Goal: Task Accomplishment & Management: Manage account settings

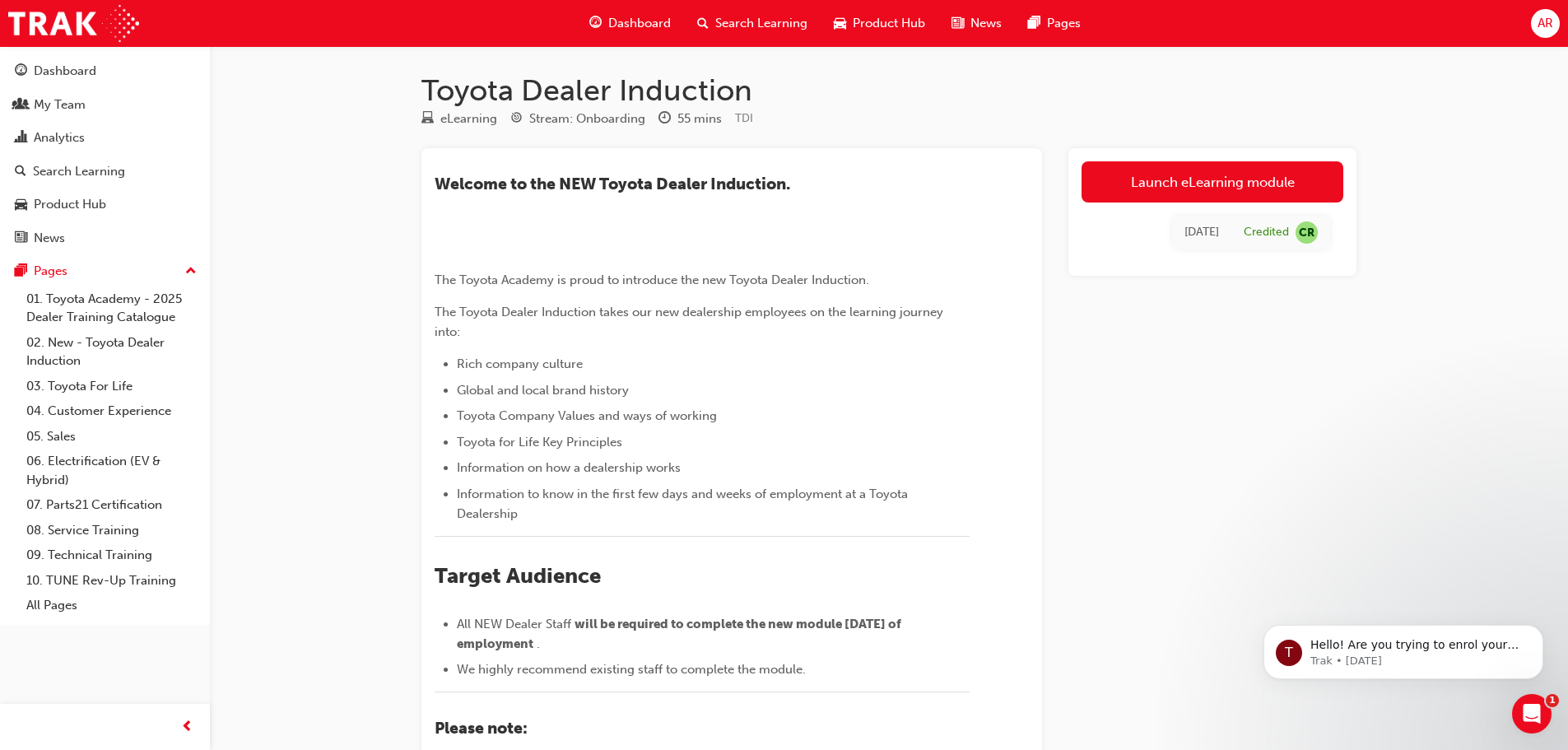
click at [1552, 15] on span "AR" at bounding box center [1544, 23] width 15 height 19
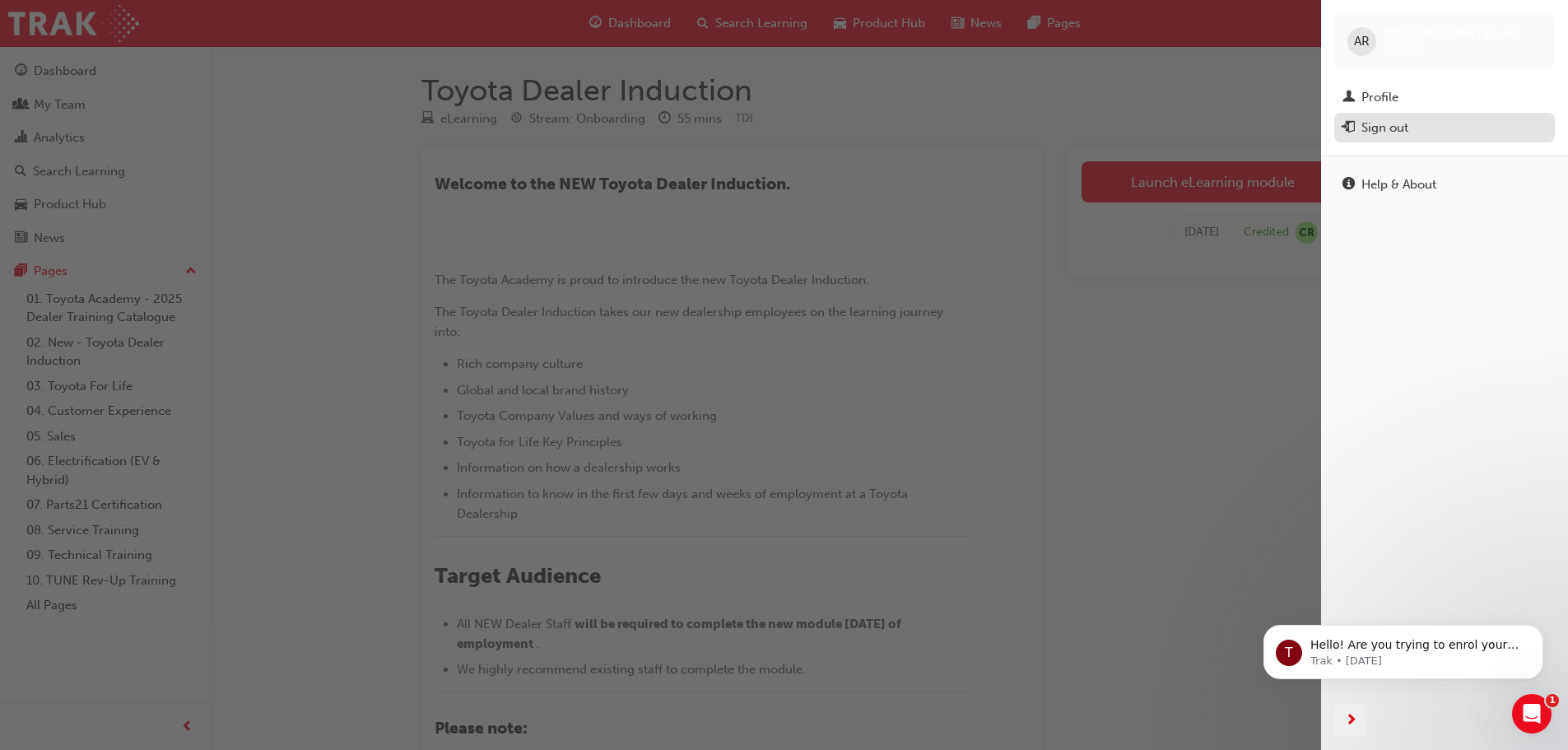
click at [1430, 129] on div "Sign out" at bounding box center [1445, 128] width 204 height 21
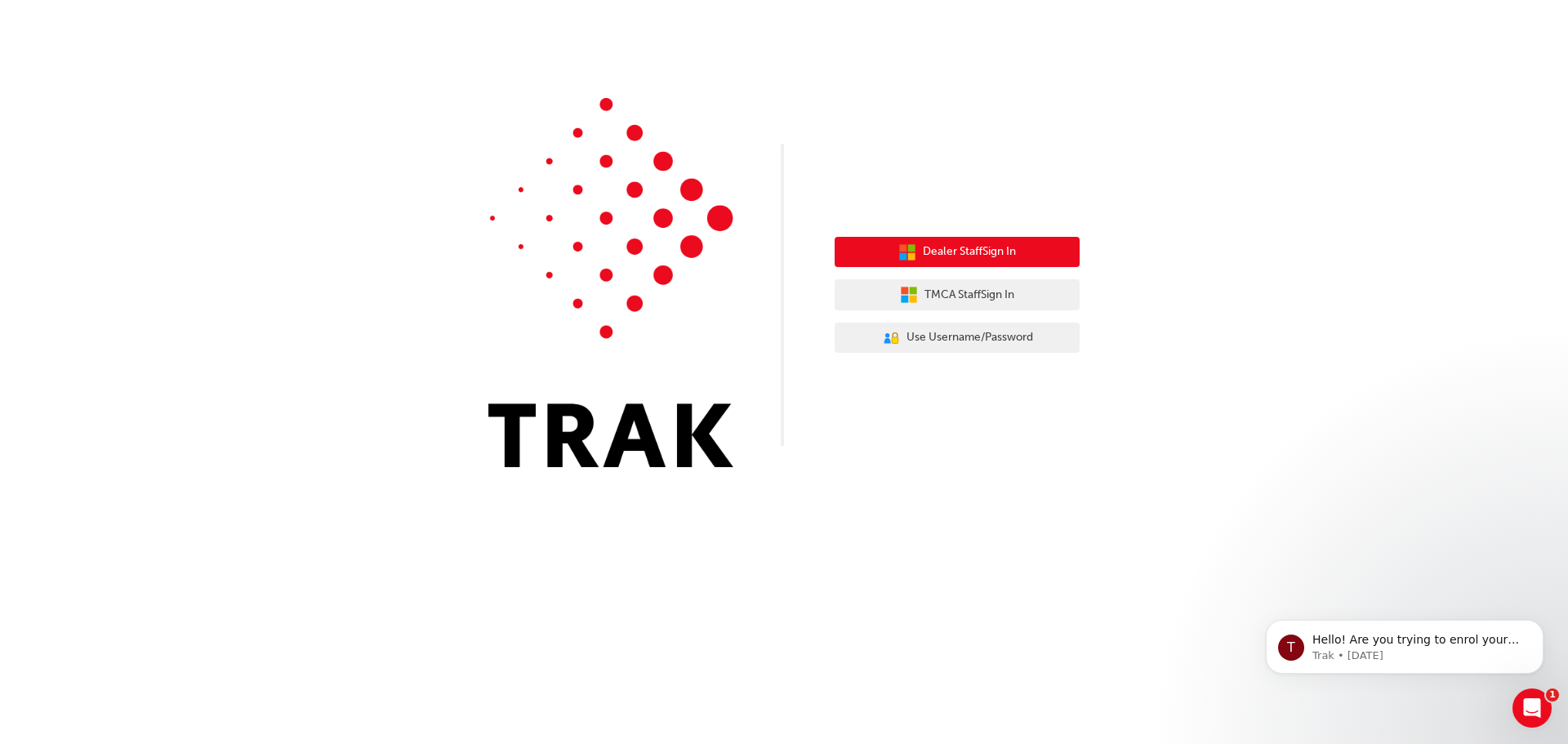
click at [948, 249] on span "Dealer Staff Sign In" at bounding box center [969, 251] width 93 height 19
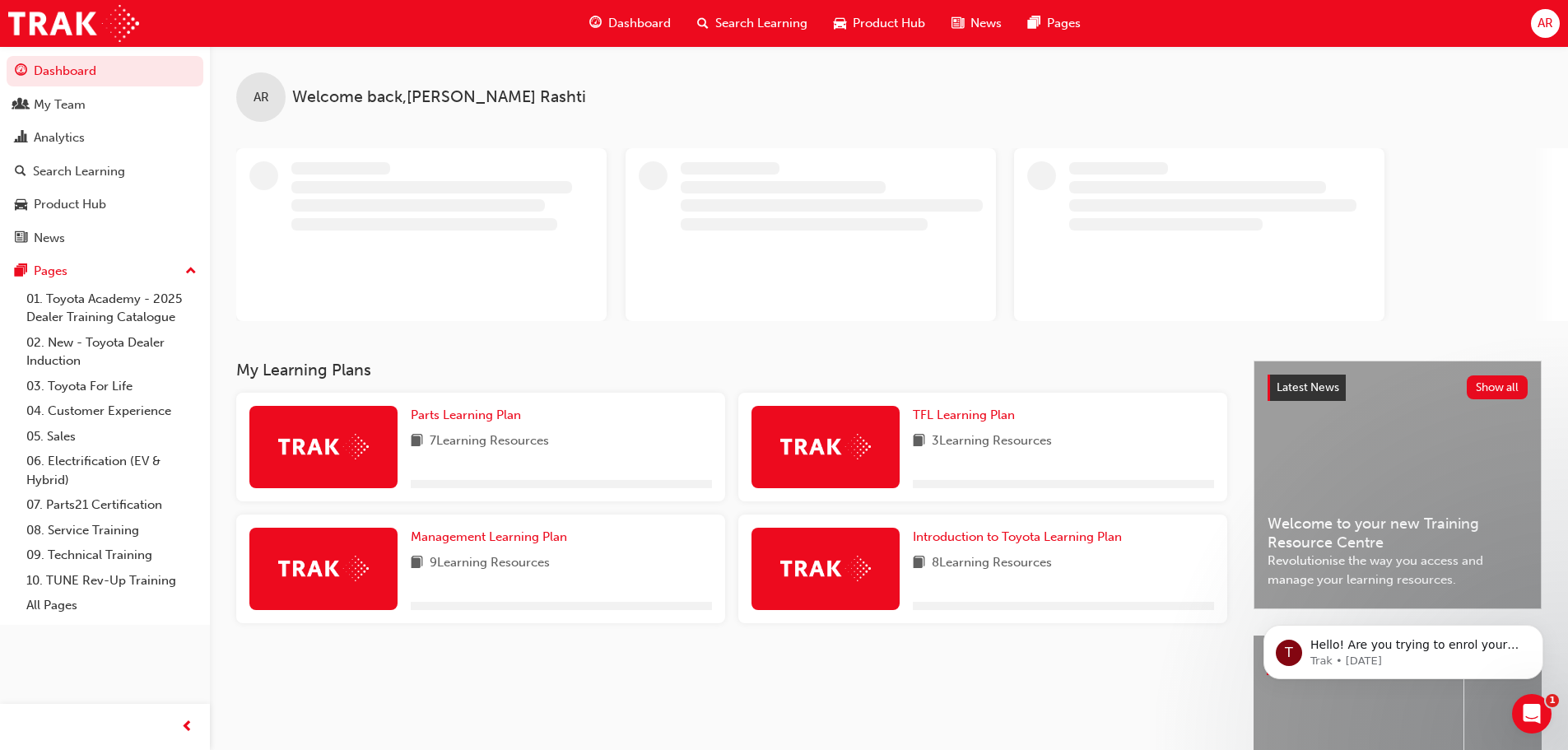
click at [1537, 26] on span "AR" at bounding box center [1544, 23] width 15 height 19
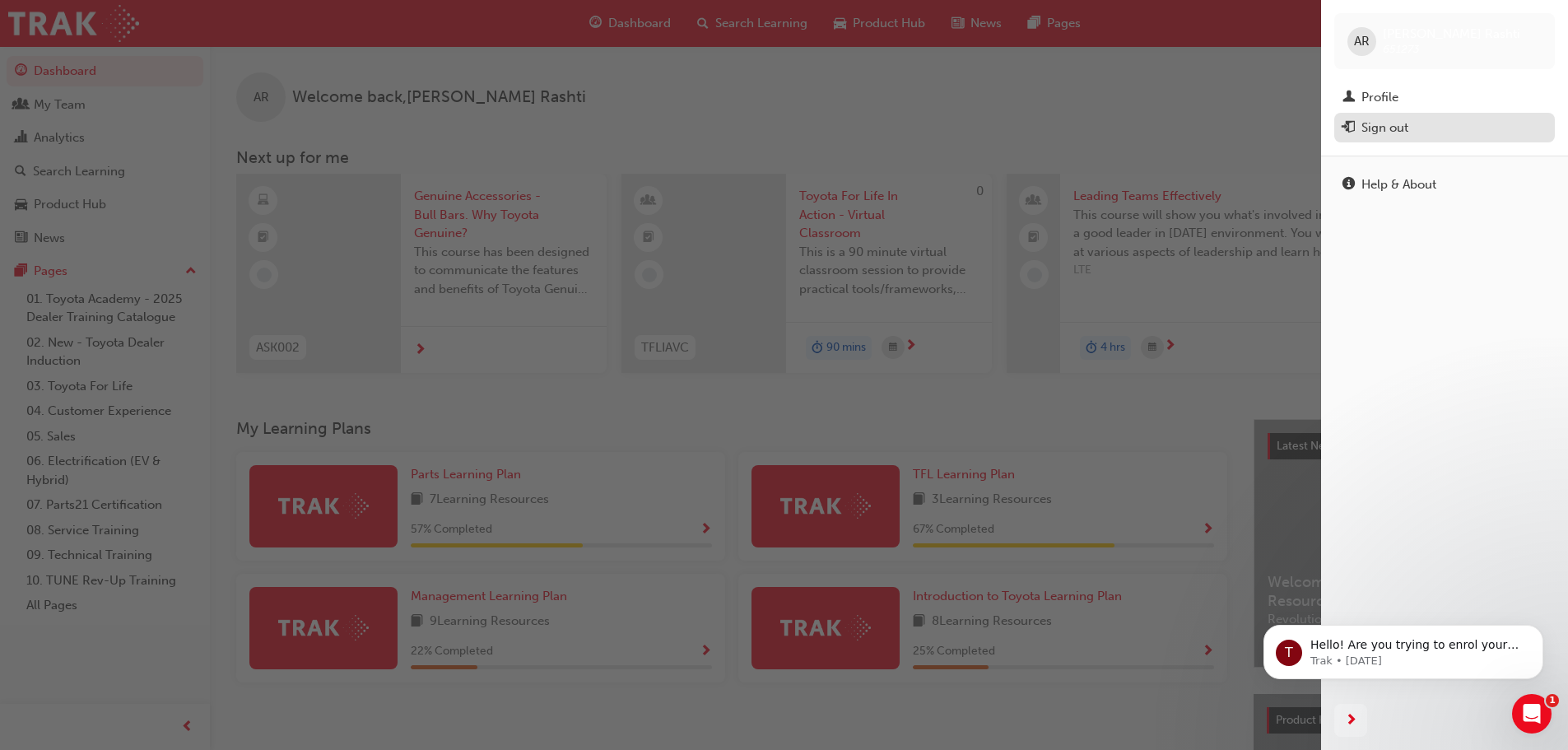
click at [1392, 123] on div "Sign out" at bounding box center [1385, 128] width 47 height 19
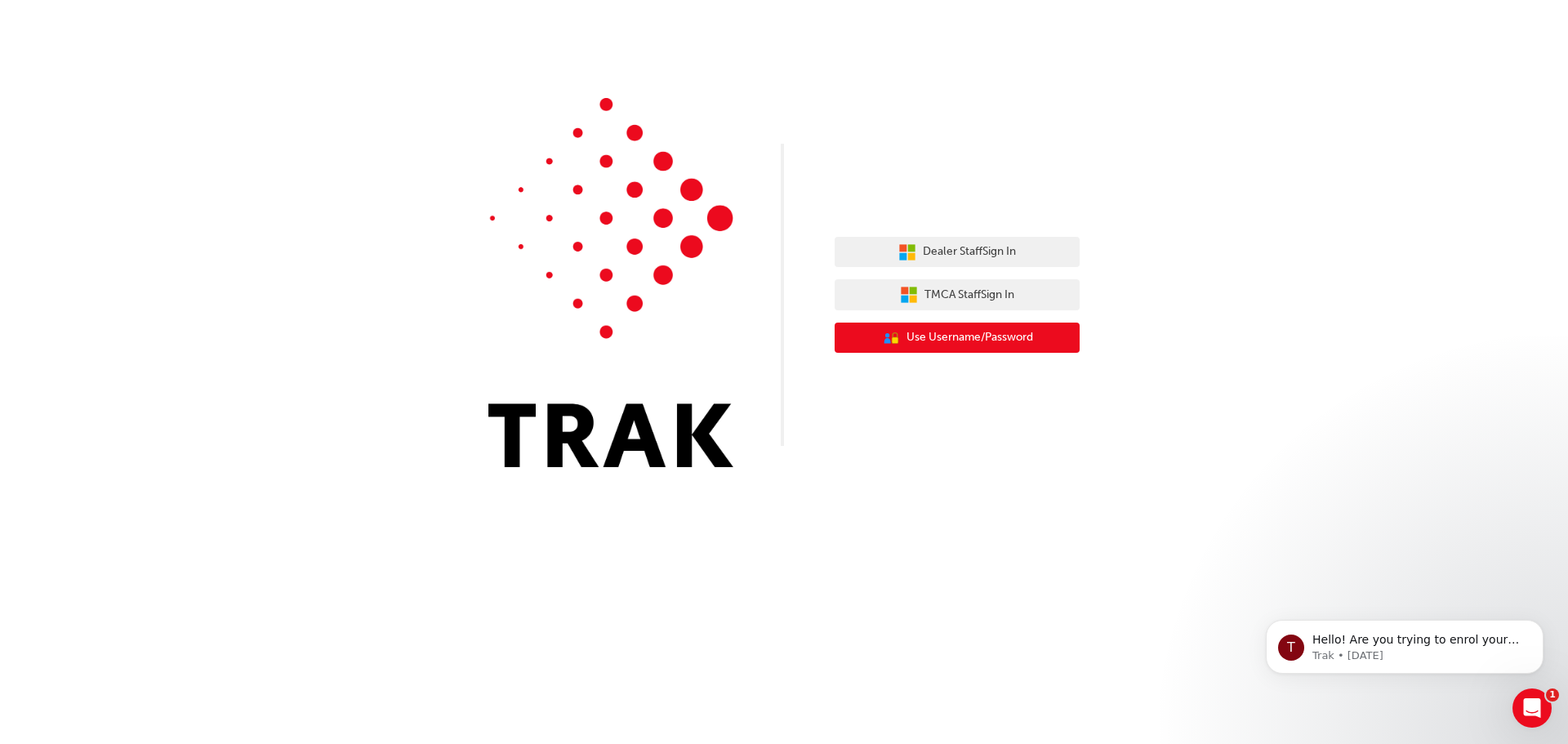
click at [974, 339] on span "Use Username/Password" at bounding box center [969, 337] width 127 height 19
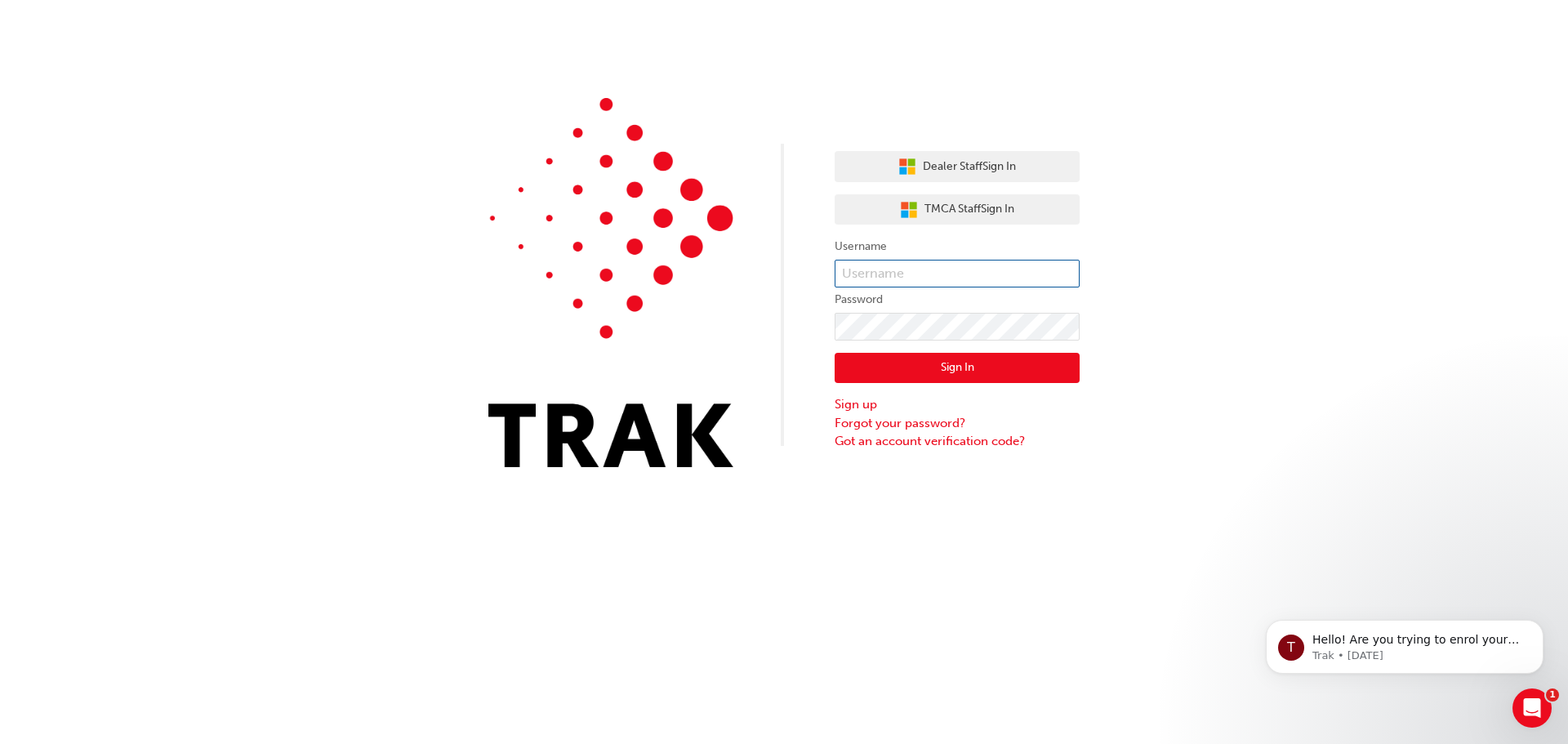
click at [926, 274] on input "text" at bounding box center [957, 273] width 245 height 28
click at [917, 276] on input "WAFRIKA" at bounding box center [957, 273] width 245 height 28
drag, startPoint x: 929, startPoint y: 275, endPoint x: 774, endPoint y: 275, distance: 155.0
click at [774, 275] on div "Dealer Staff Sign In TMCA Staff Sign In Username WAFRIKA@ Password Sign In Sign…" at bounding box center [784, 246] width 1568 height 492
paste input "wafrika@castlehilltoyota.com.au"
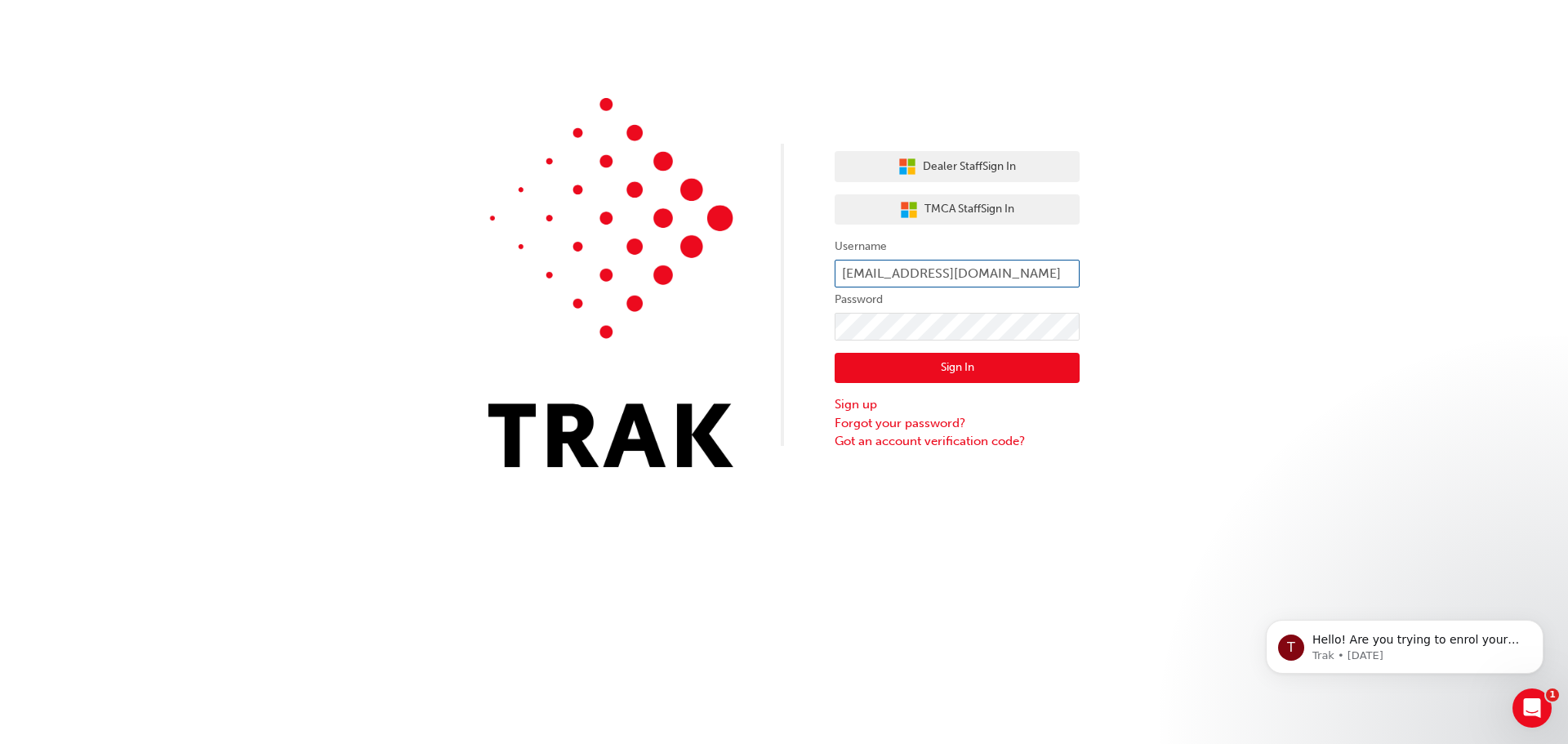
click at [1072, 269] on input "wafrika@castlehilltoyota.com.au" at bounding box center [957, 273] width 245 height 28
type input "wafrika@castlehilltoyota.com.au"
click at [955, 367] on button "Sign In" at bounding box center [957, 368] width 245 height 31
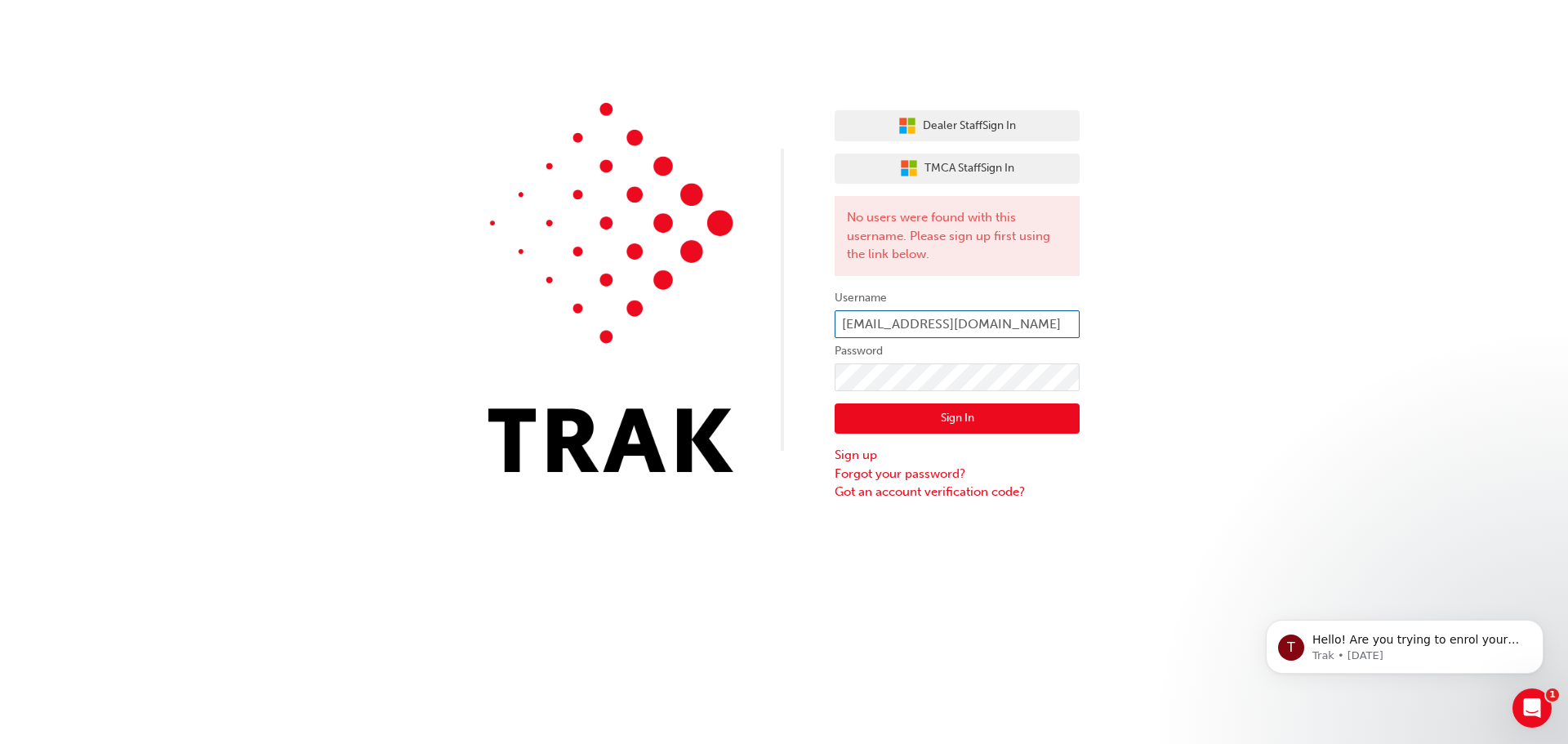
click at [1048, 320] on input "wafrika@castlehilltoyota.com.au" at bounding box center [957, 324] width 245 height 28
click at [784, 375] on div "Dealer Staff Sign In TMCA Staff Sign In No users were found with this username.…" at bounding box center [784, 250] width 1568 height 502
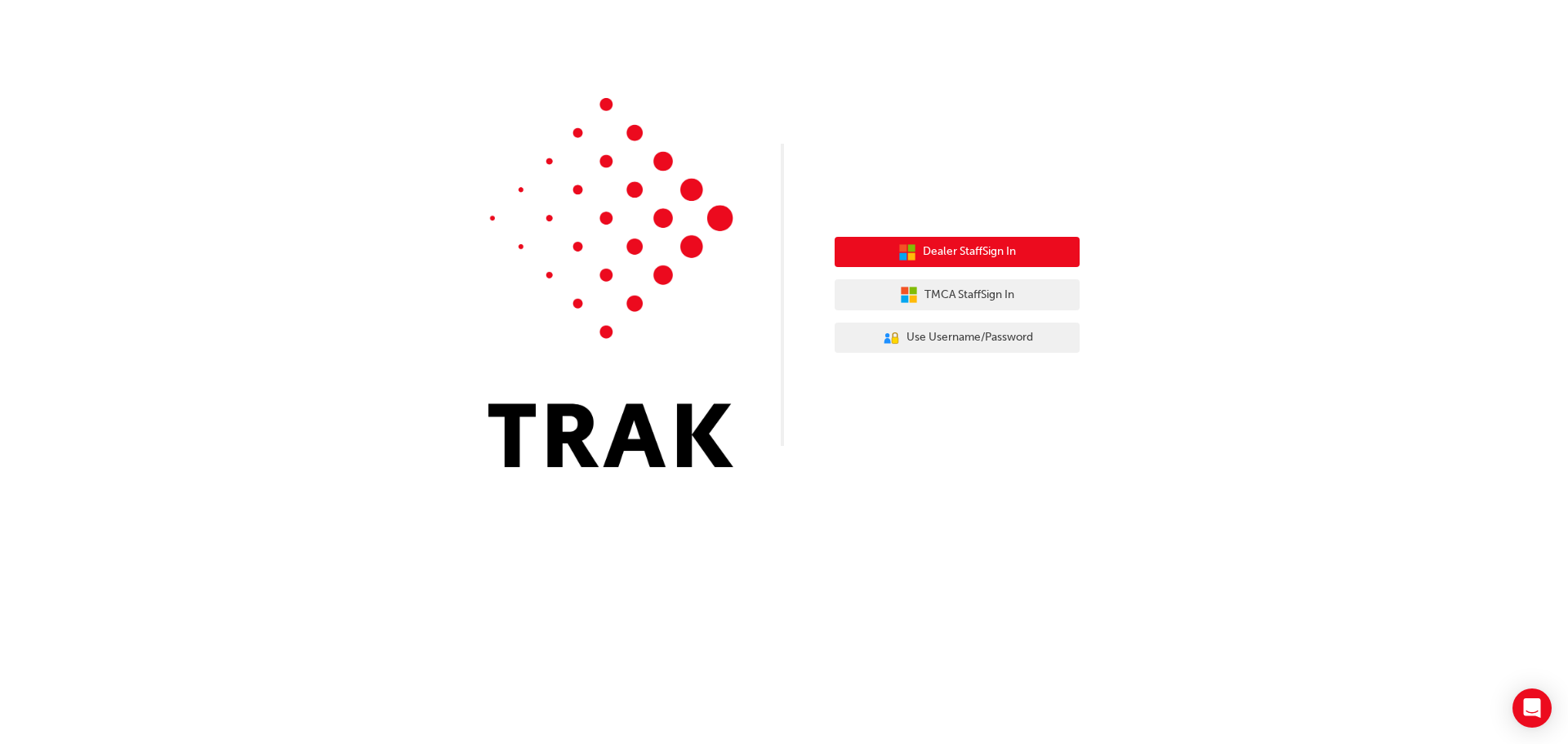
click at [959, 254] on span "Dealer Staff Sign In" at bounding box center [969, 251] width 93 height 19
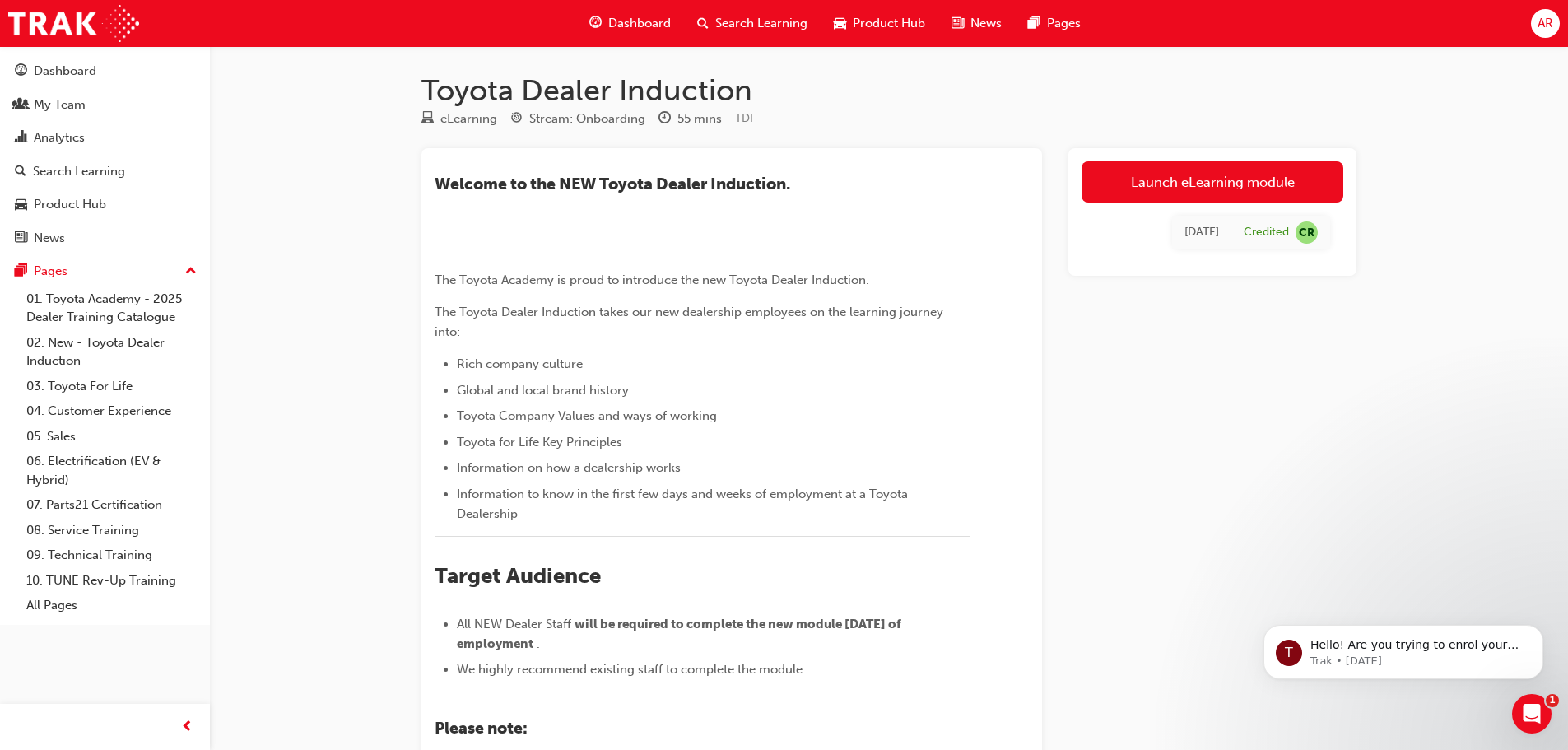
click at [1541, 23] on span "AR" at bounding box center [1544, 23] width 15 height 19
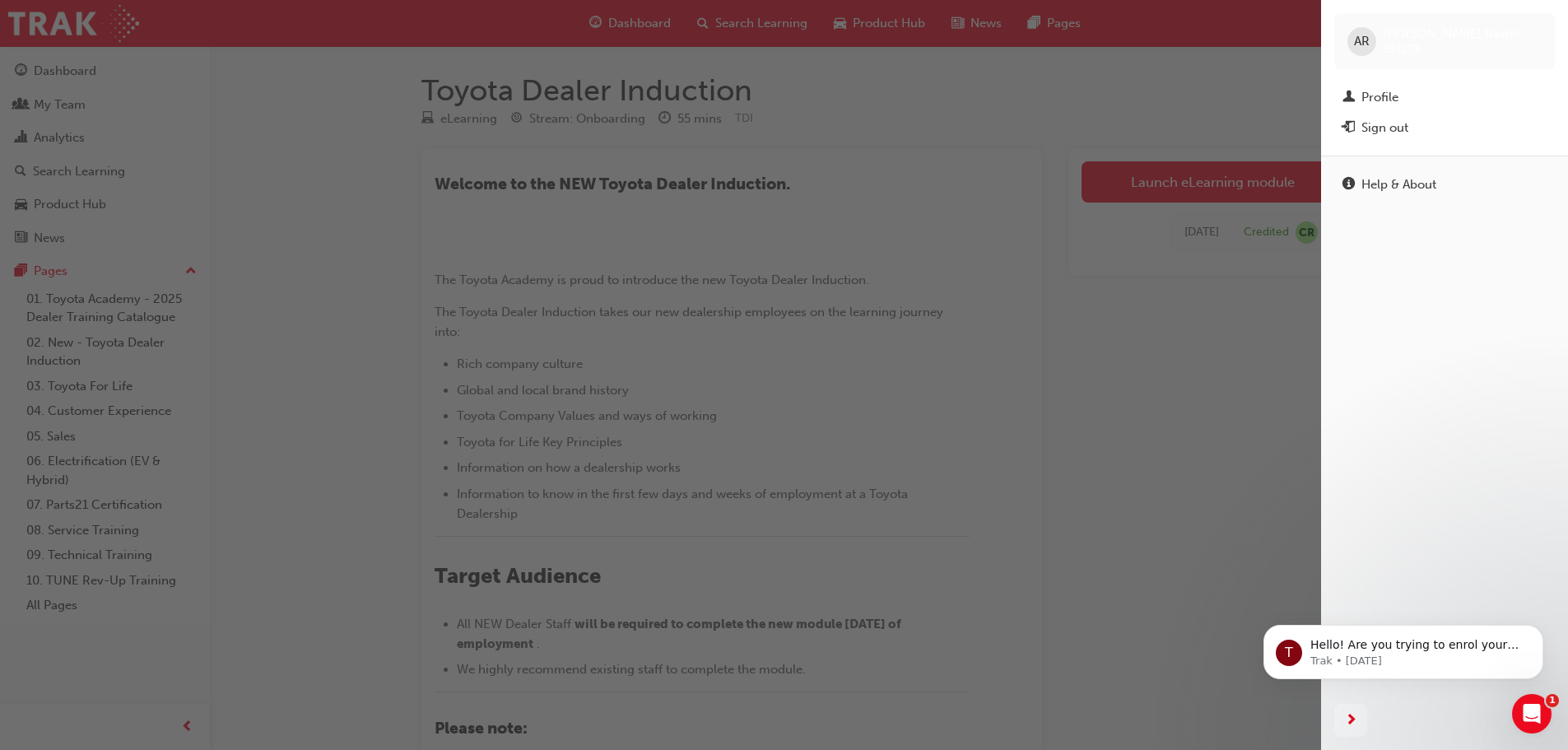
click at [1124, 90] on div "button" at bounding box center [660, 375] width 1321 height 750
